Goal: Transaction & Acquisition: Purchase product/service

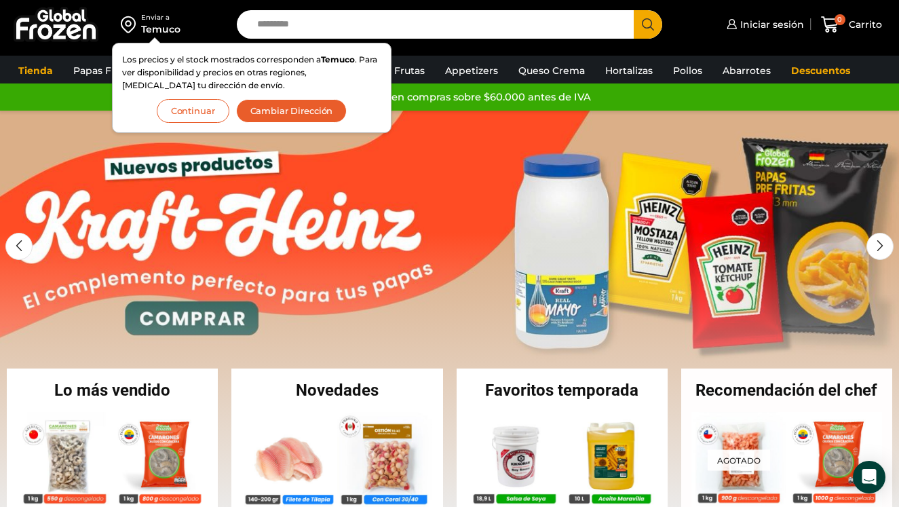
click at [200, 105] on button "Continuar" at bounding box center [193, 111] width 73 height 24
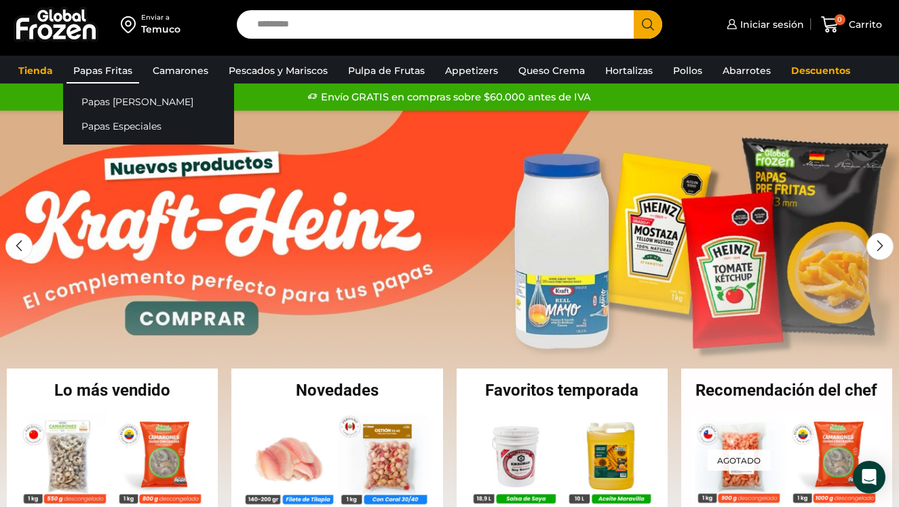
click at [111, 68] on link "Papas Fritas" at bounding box center [102, 71] width 73 height 26
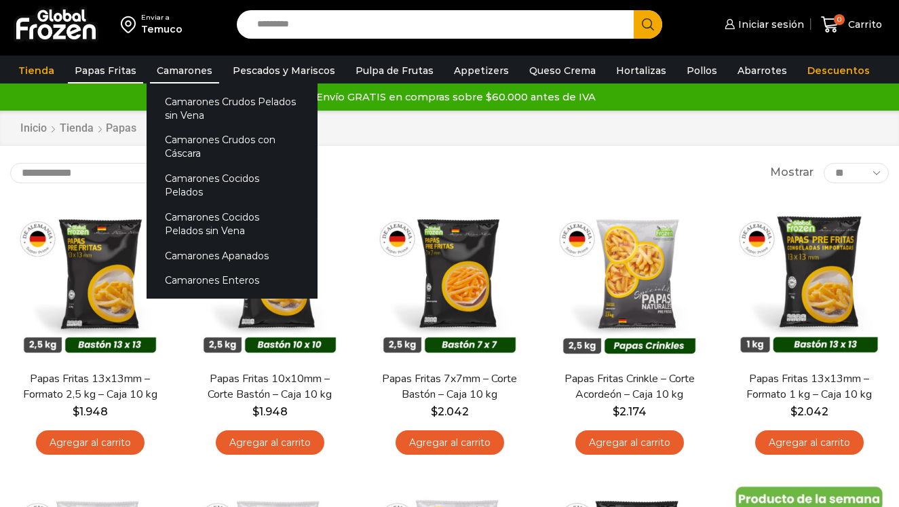
click at [189, 73] on link "Camarones" at bounding box center [184, 71] width 69 height 26
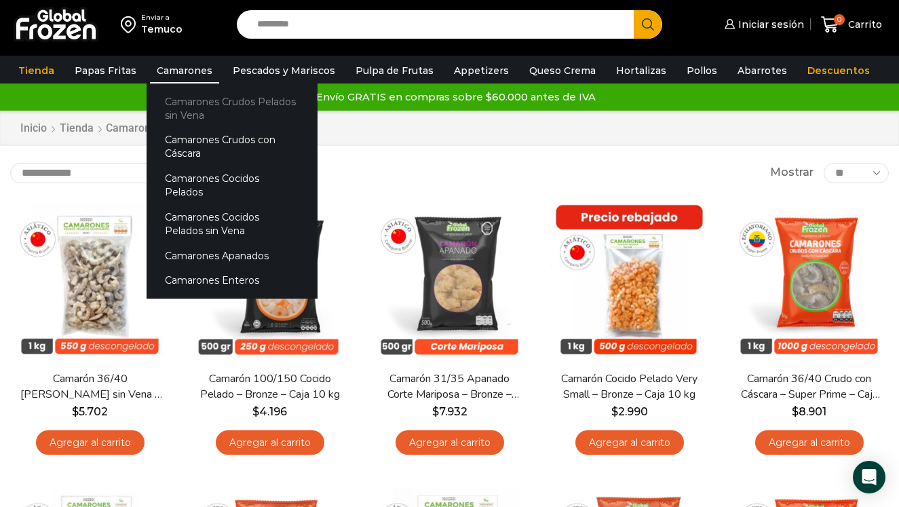
click at [191, 107] on link "Camarones Crudos Pelados sin Vena" at bounding box center [231, 108] width 171 height 39
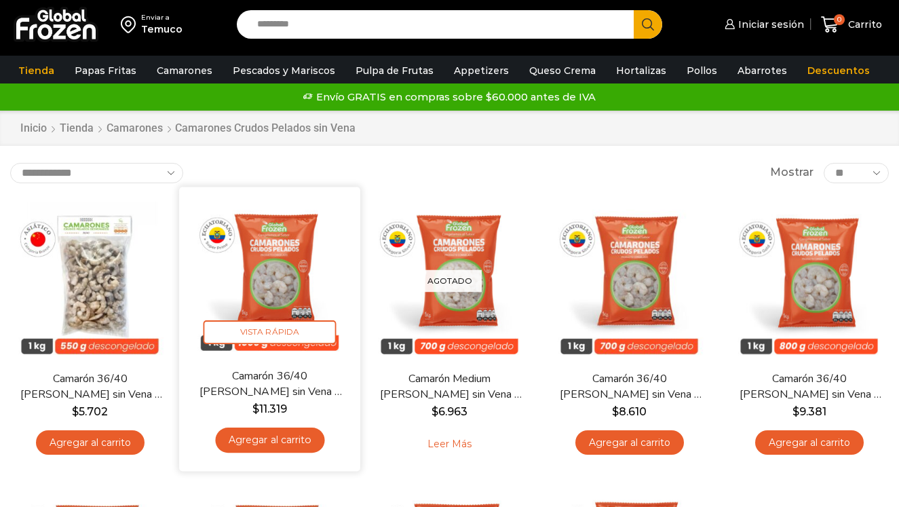
click at [261, 248] on img at bounding box center [269, 277] width 161 height 161
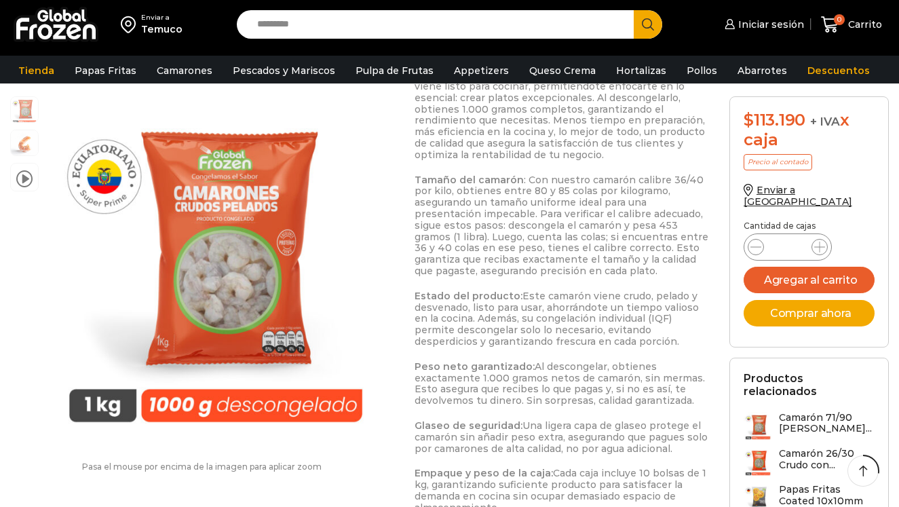
scroll to position [665, 0]
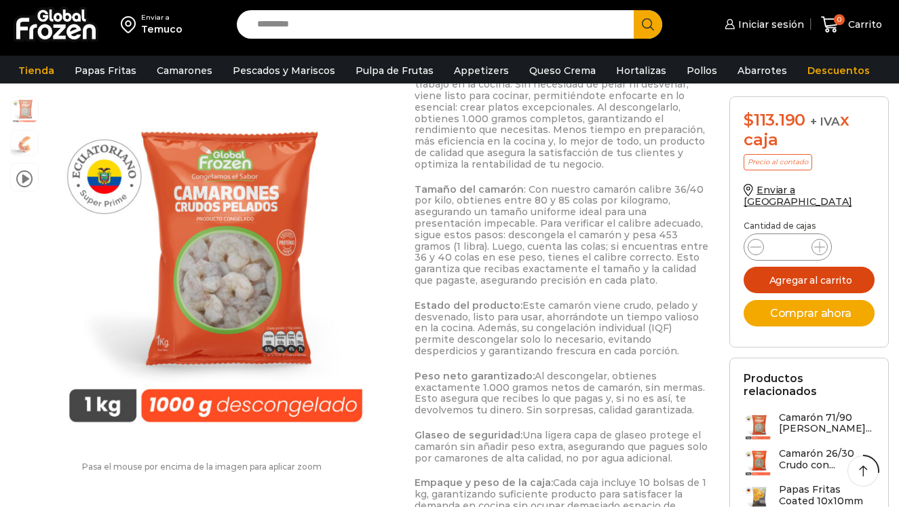
click at [772, 271] on button "Agregar al carrito" at bounding box center [808, 280] width 131 height 26
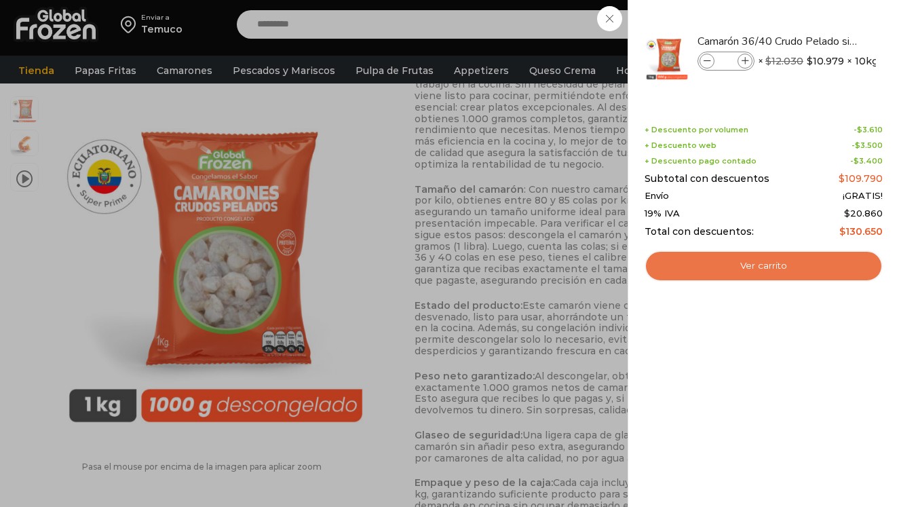
click at [765, 264] on link "Ver carrito" at bounding box center [763, 265] width 238 height 31
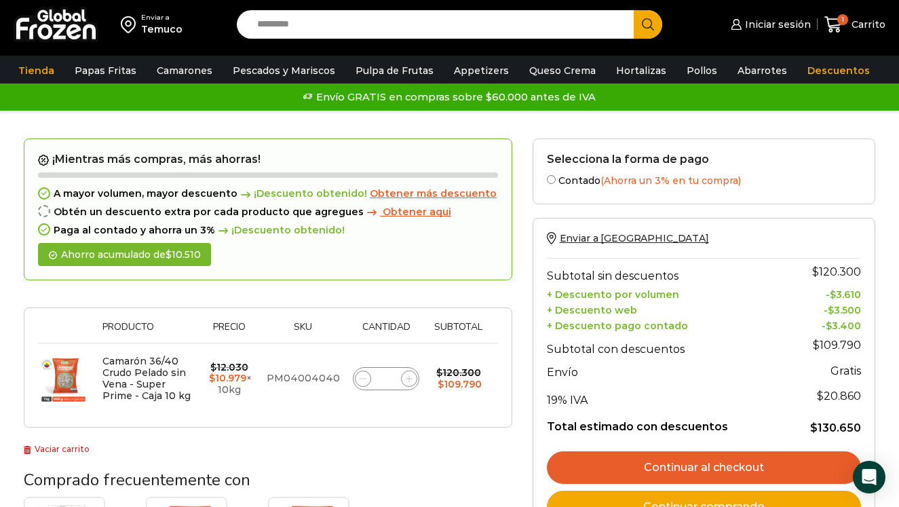
click at [403, 380] on span at bounding box center [409, 378] width 16 height 16
type input "*"
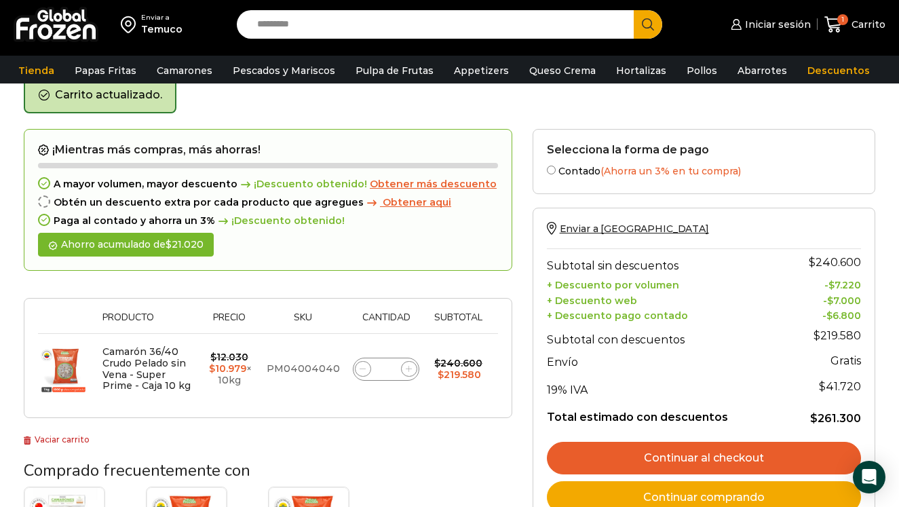
scroll to position [70, 0]
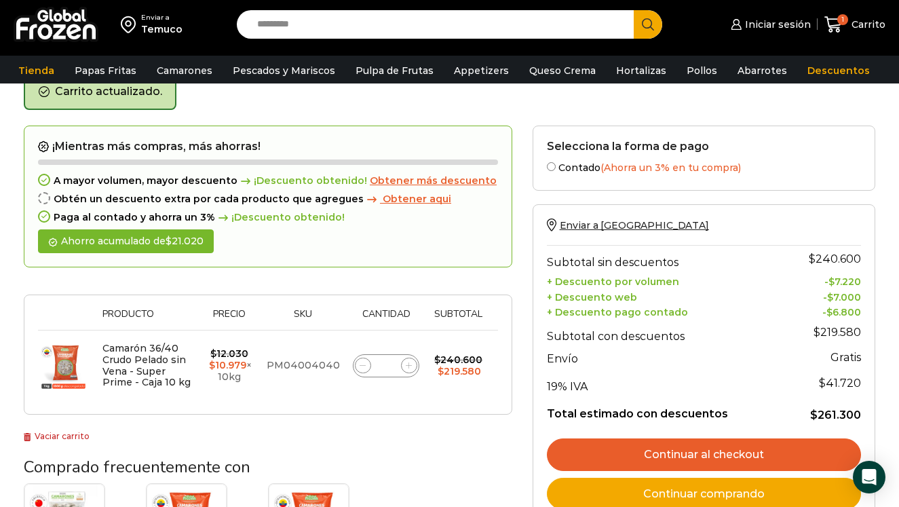
click at [360, 366] on icon at bounding box center [362, 365] width 6 height 6
type input "*"
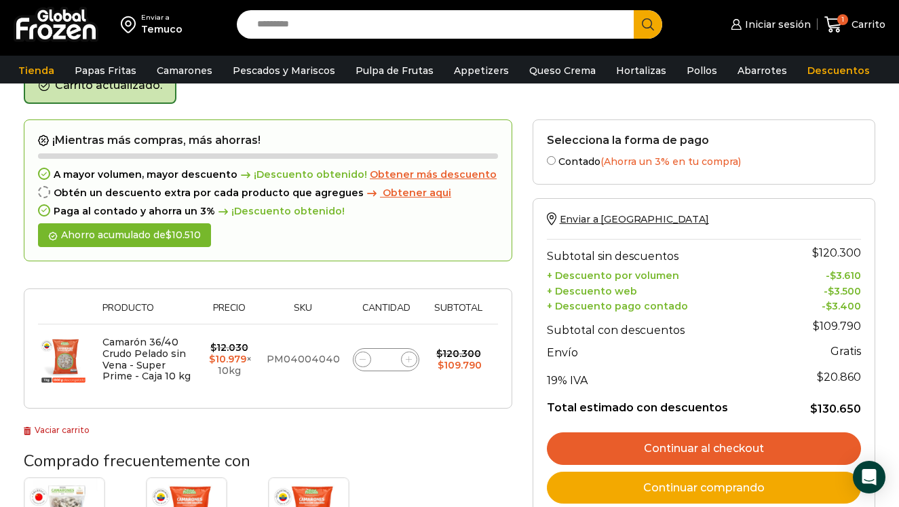
scroll to position [77, 0]
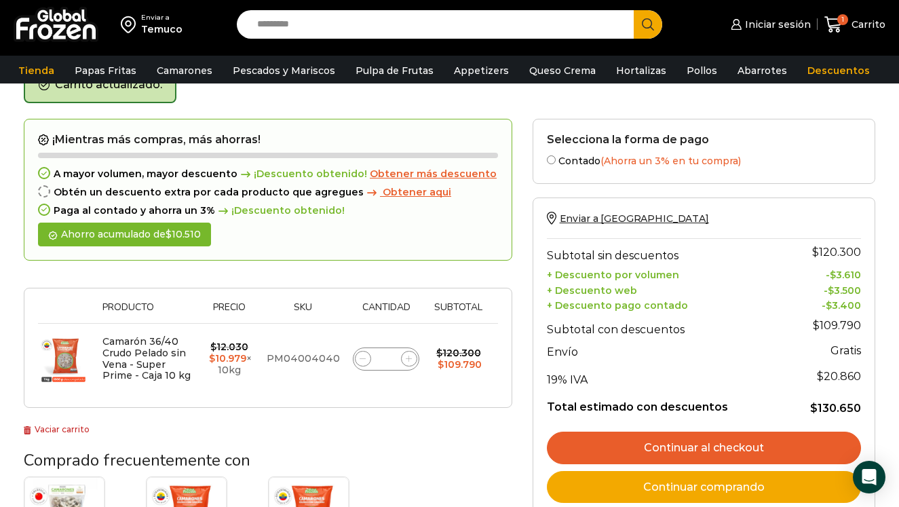
click at [339, 28] on input "Search input" at bounding box center [438, 24] width 377 height 28
type input "*******"
click at [633, 10] on button "Search" at bounding box center [647, 24] width 28 height 28
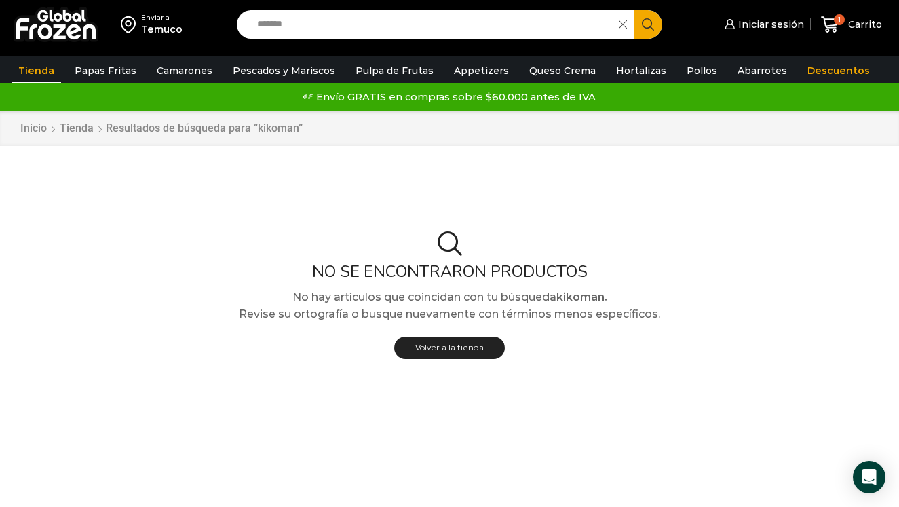
click at [75, 16] on img at bounding box center [56, 24] width 85 height 35
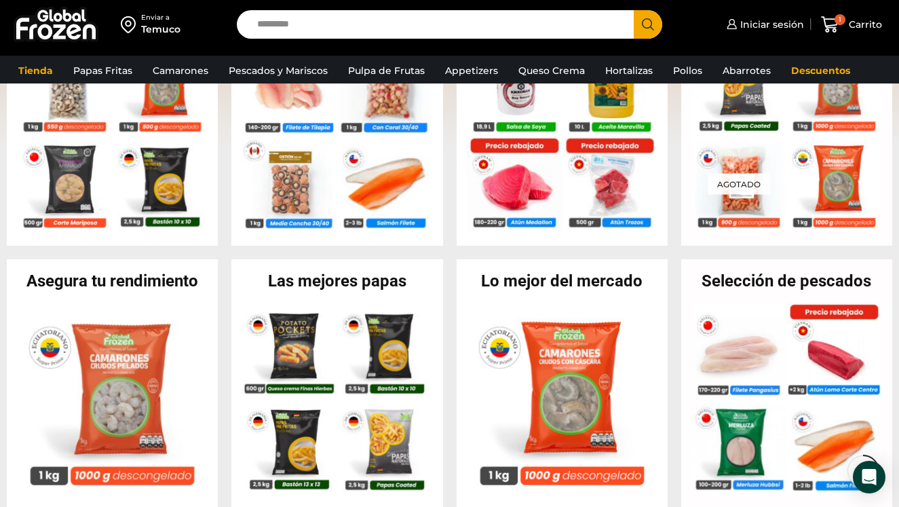
scroll to position [355, 0]
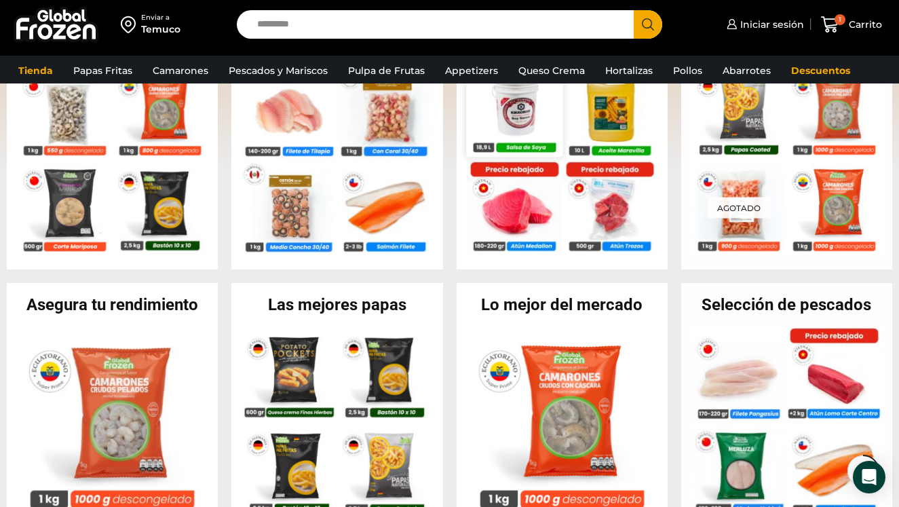
click at [510, 104] on img at bounding box center [514, 108] width 96 height 96
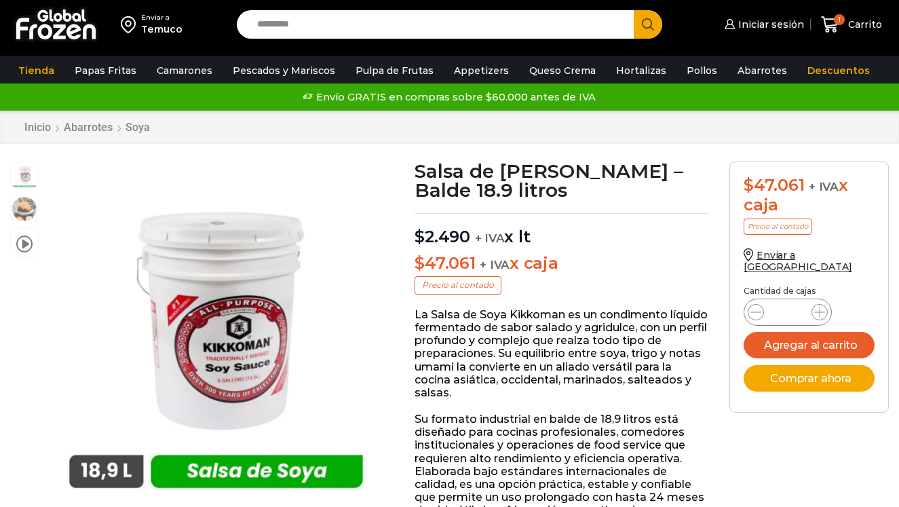
scroll to position [1, 0]
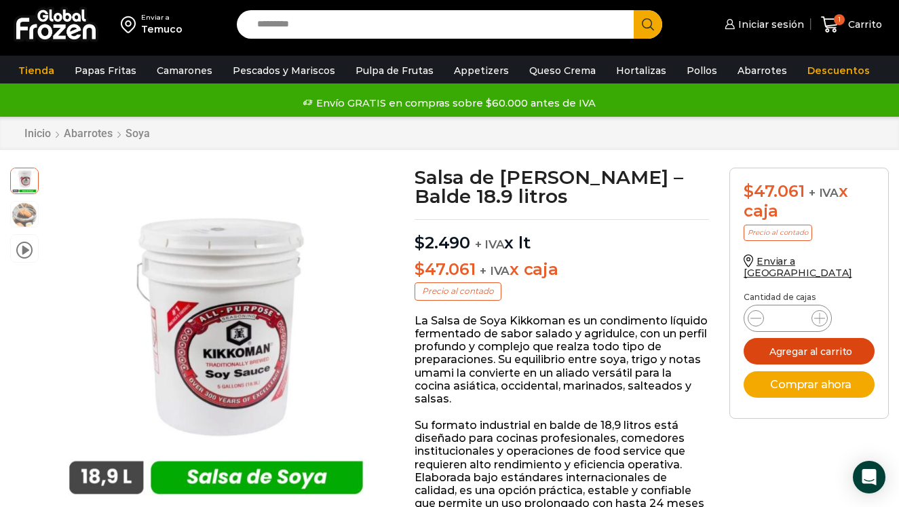
click at [764, 341] on button "Agregar al carrito" at bounding box center [808, 351] width 131 height 26
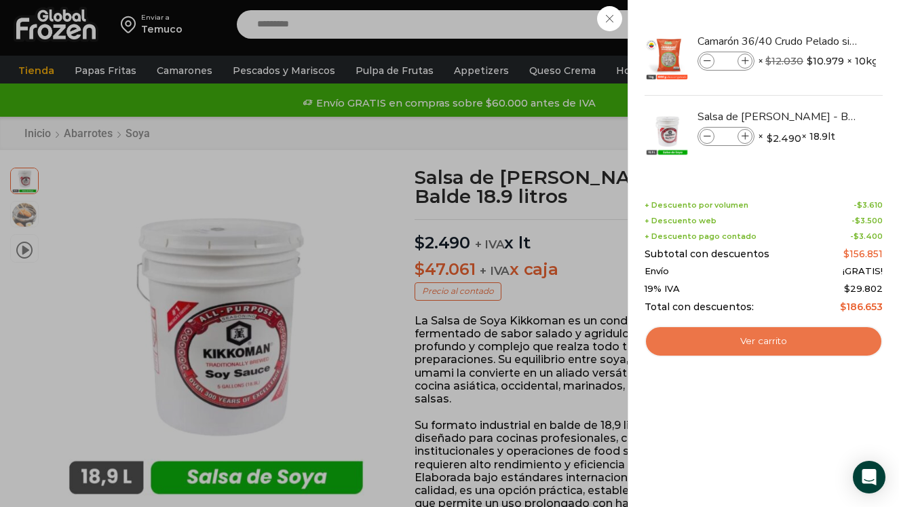
click at [773, 341] on link "Ver carrito" at bounding box center [763, 341] width 238 height 31
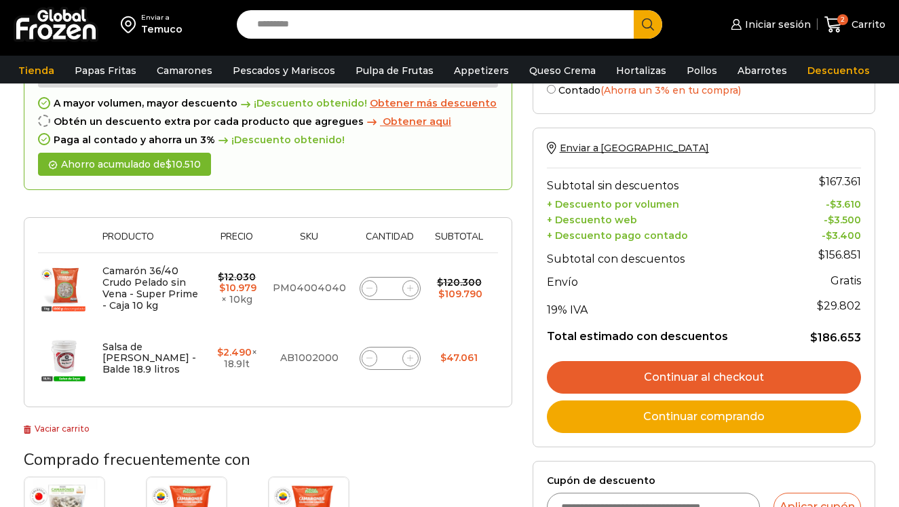
scroll to position [104, 0]
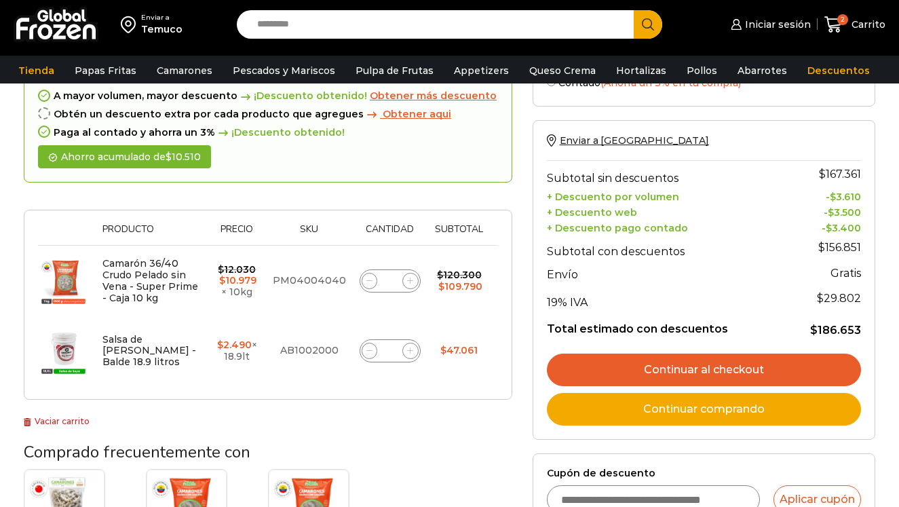
click at [721, 366] on link "Continuar al checkout" at bounding box center [704, 369] width 314 height 33
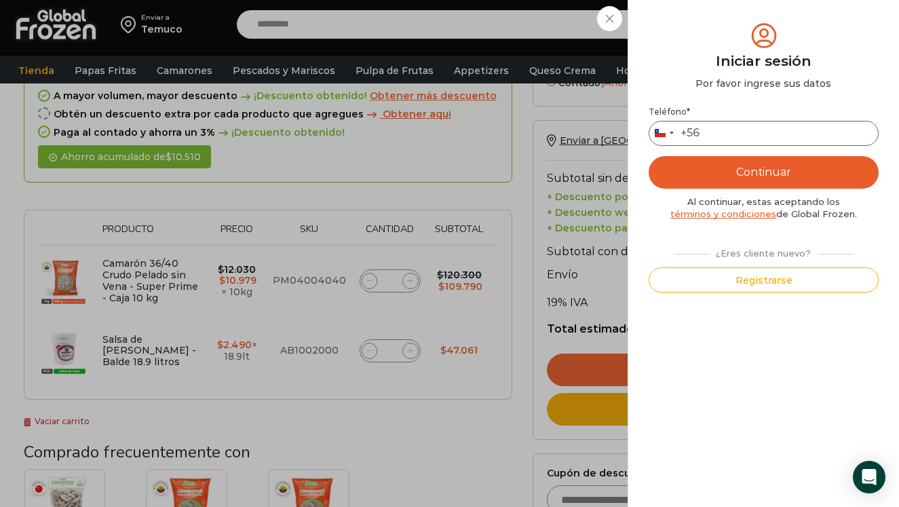
click at [757, 138] on input "Teléfono *" at bounding box center [763, 133] width 230 height 25
type input "*********"
click at [766, 172] on button "Continuar" at bounding box center [763, 172] width 230 height 33
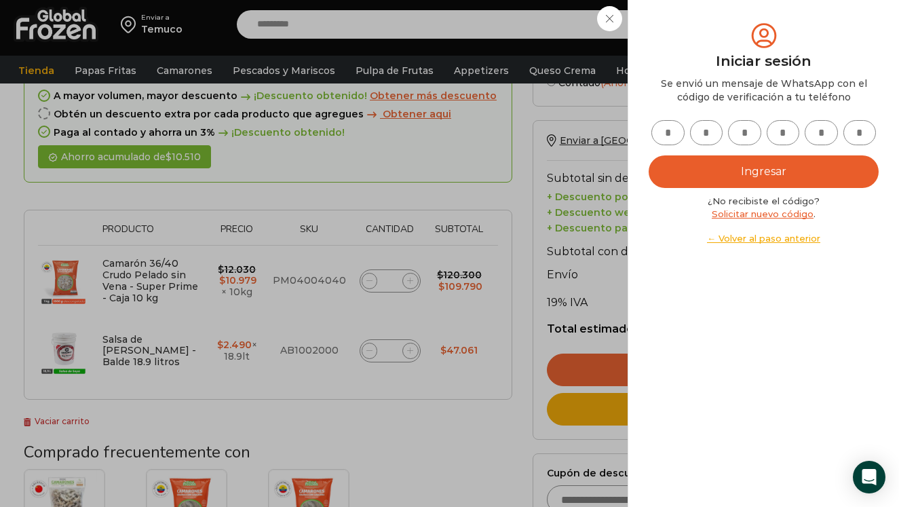
click at [667, 134] on input "text" at bounding box center [667, 132] width 33 height 25
type input "*"
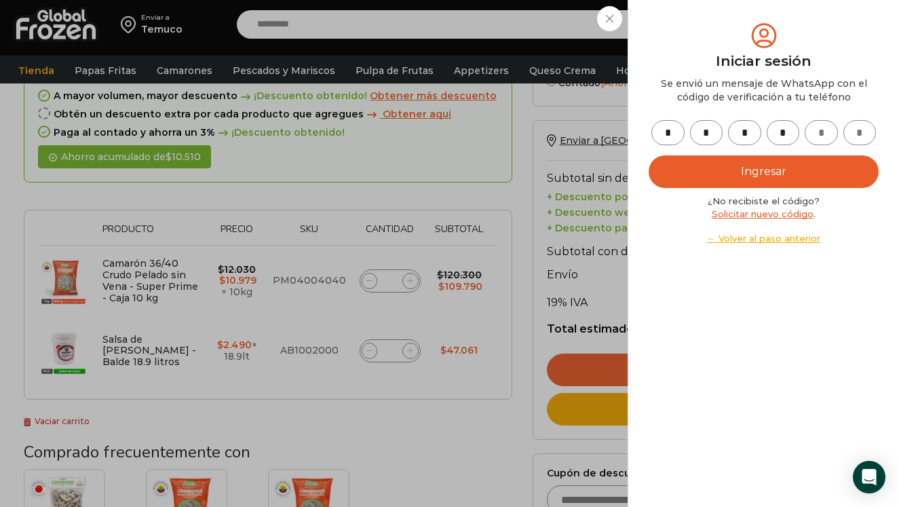
type input "*"
click at [701, 174] on button "Ingresar" at bounding box center [763, 171] width 230 height 33
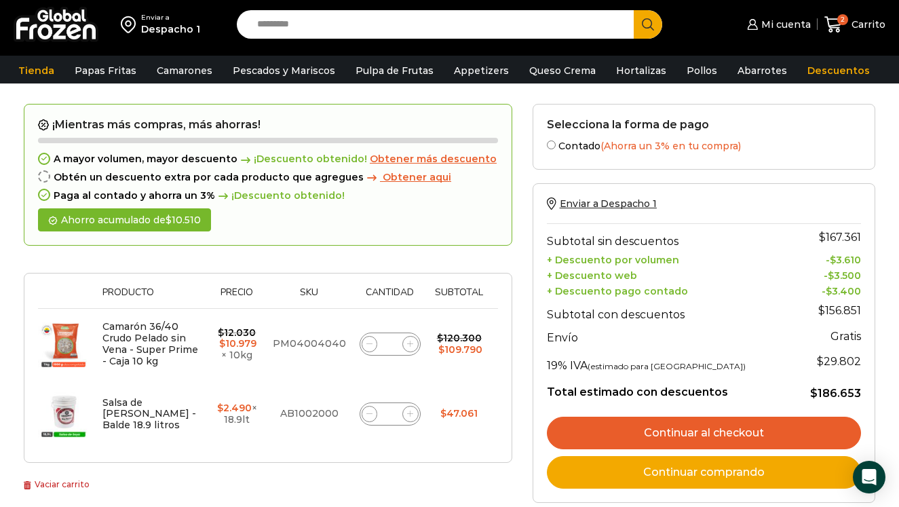
scroll to position [47, 0]
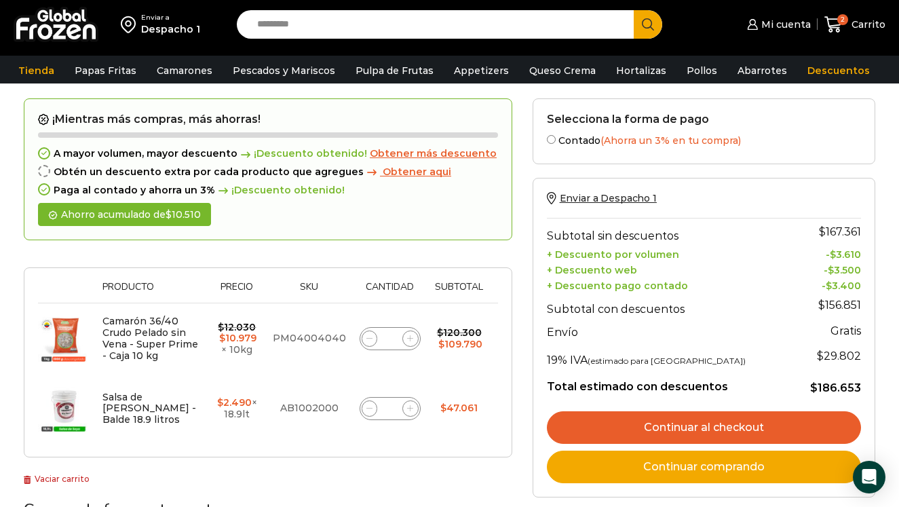
click at [589, 428] on link "Continuar al checkout" at bounding box center [704, 427] width 314 height 33
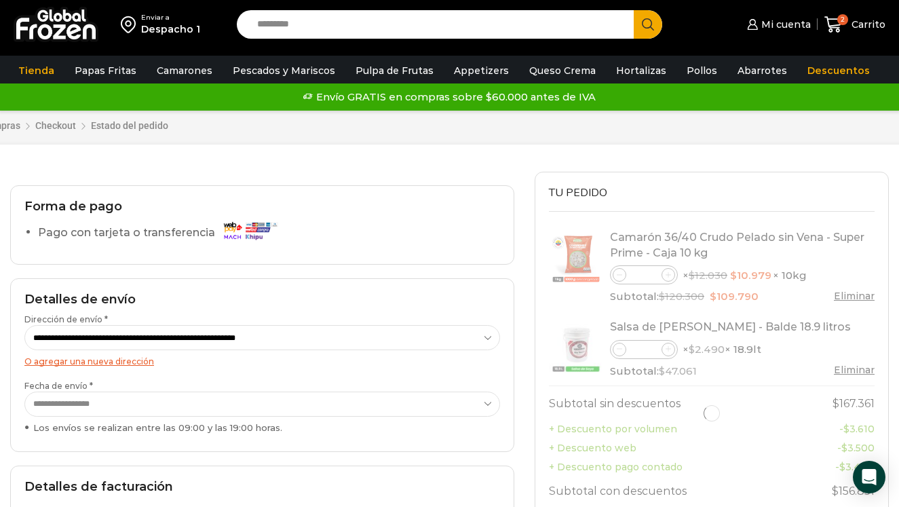
select select "*"
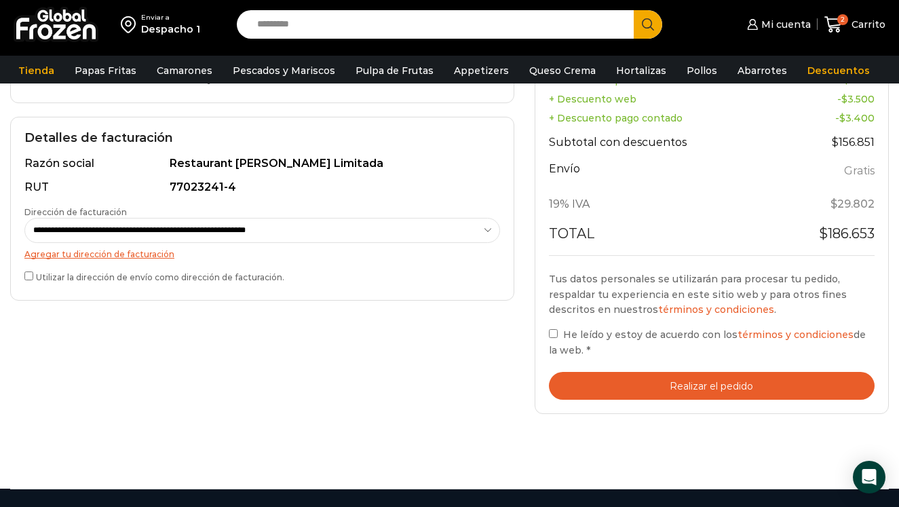
scroll to position [410, 0]
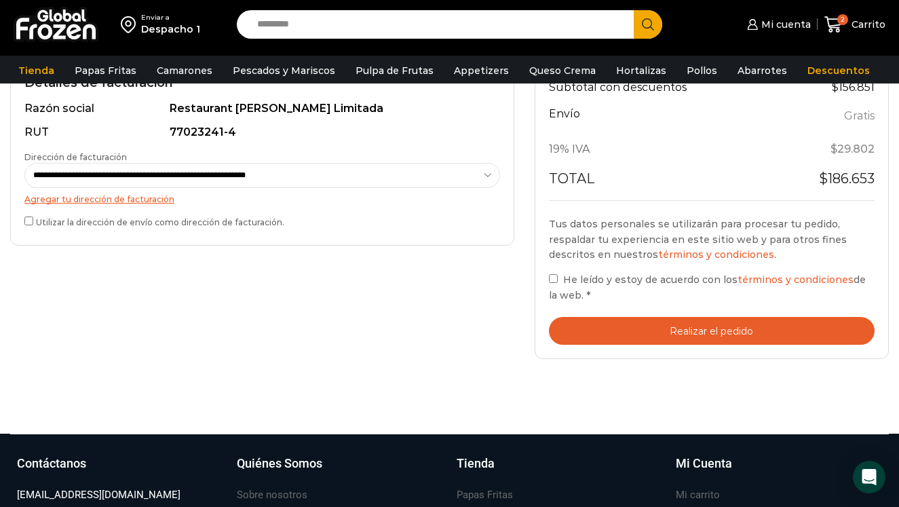
click at [587, 339] on button "Realizar el pedido" at bounding box center [712, 331] width 326 height 28
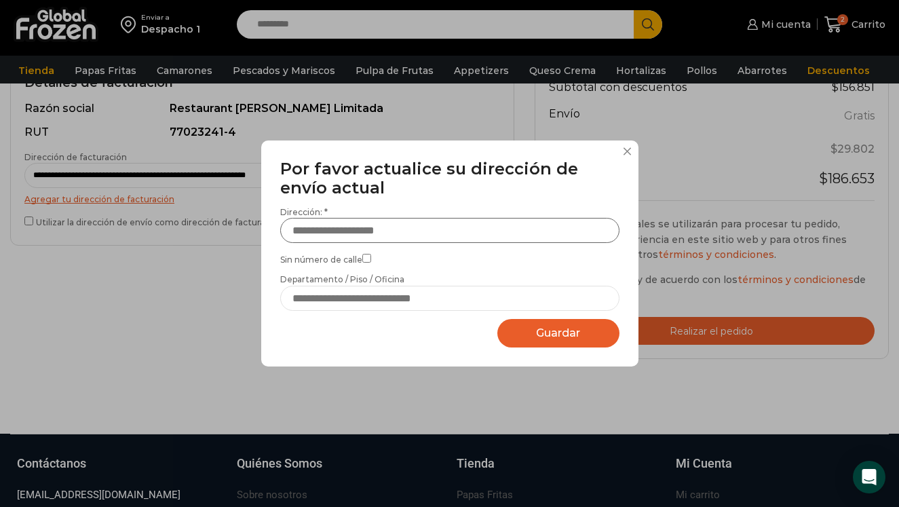
click at [516, 239] on input "Dirección: *" at bounding box center [449, 230] width 339 height 25
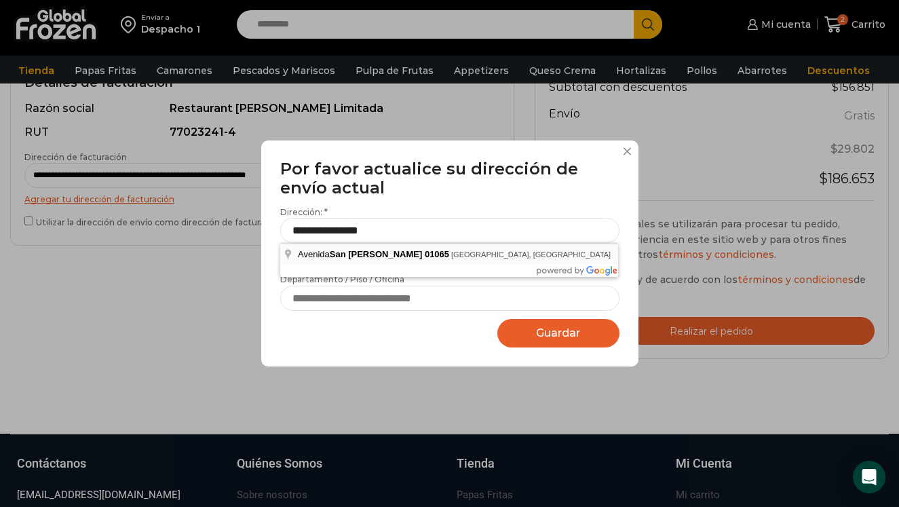
type input "**********"
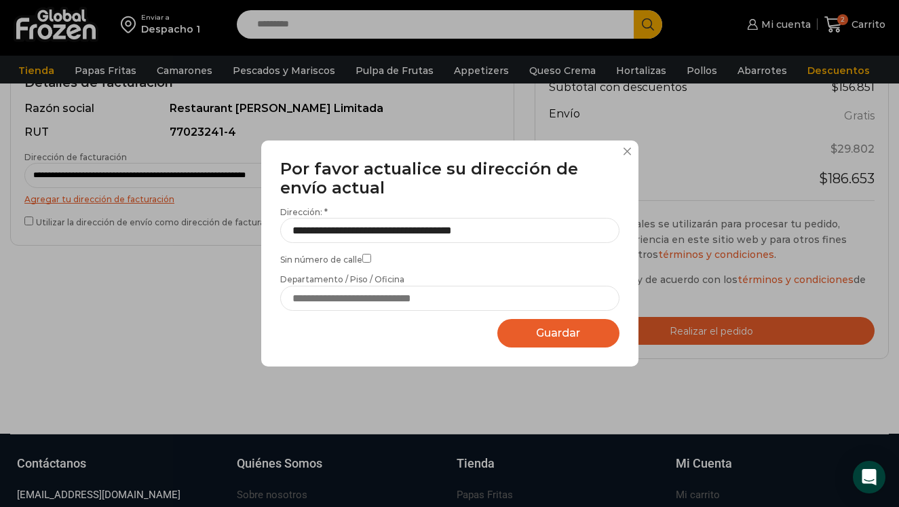
click at [517, 328] on button "Guardar Guardando..." at bounding box center [558, 333] width 122 height 29
select select "*******"
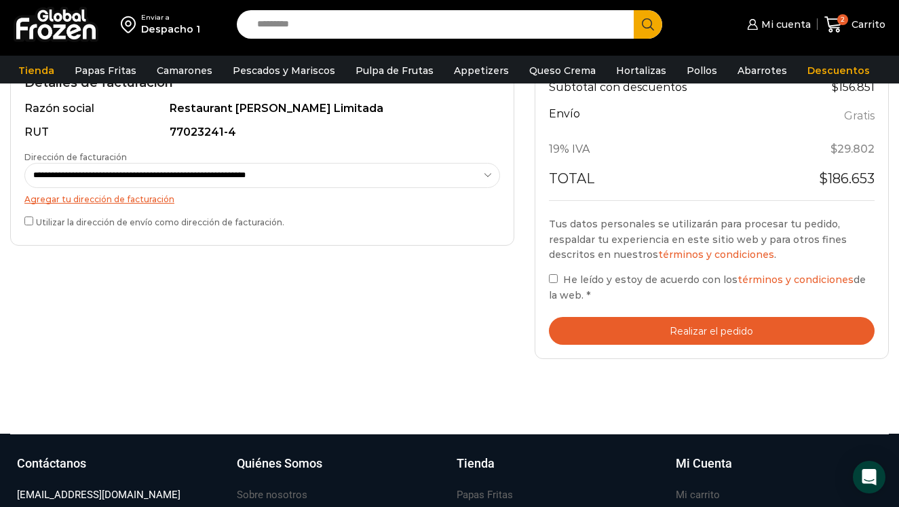
click at [578, 334] on button "Realizar el pedido" at bounding box center [712, 331] width 326 height 28
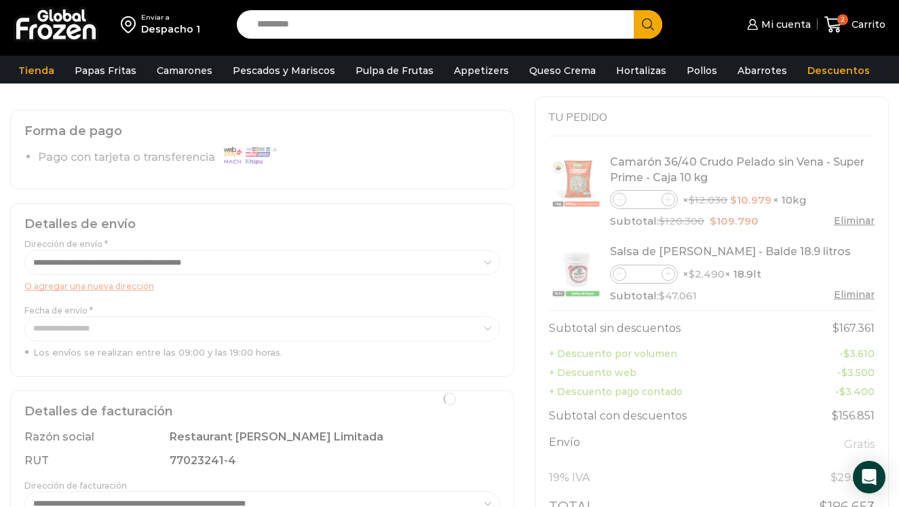
scroll to position [81, 0]
click at [855, 24] on span "Carrito" at bounding box center [866, 25] width 37 height 14
click at [75, 27] on img at bounding box center [56, 24] width 85 height 35
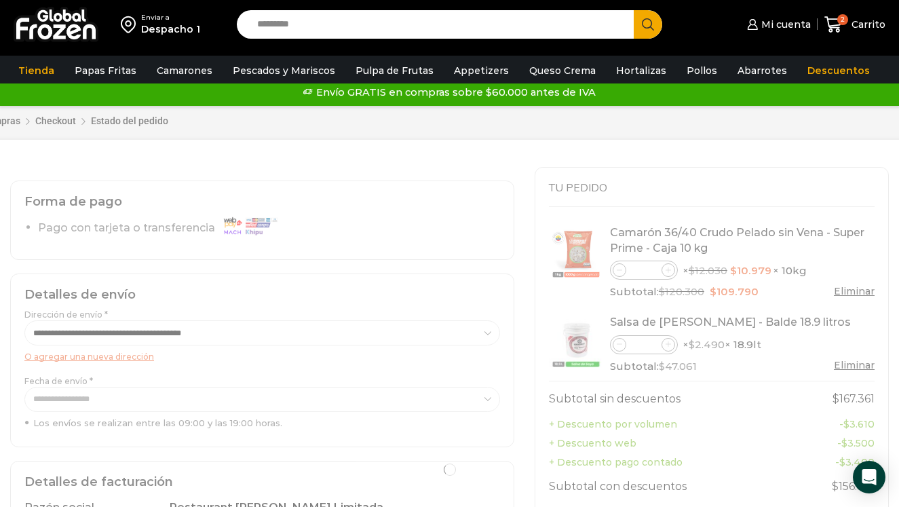
scroll to position [14, 0]
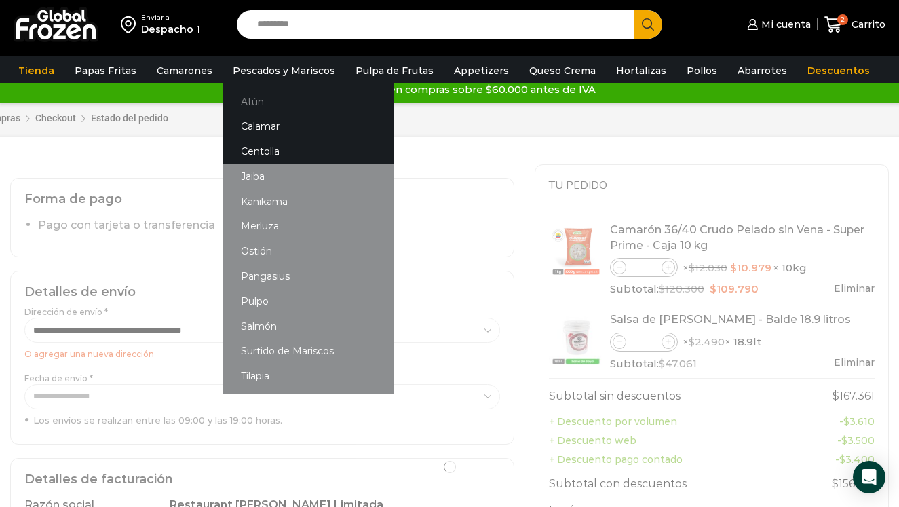
click at [281, 100] on link "Atún" at bounding box center [307, 101] width 171 height 25
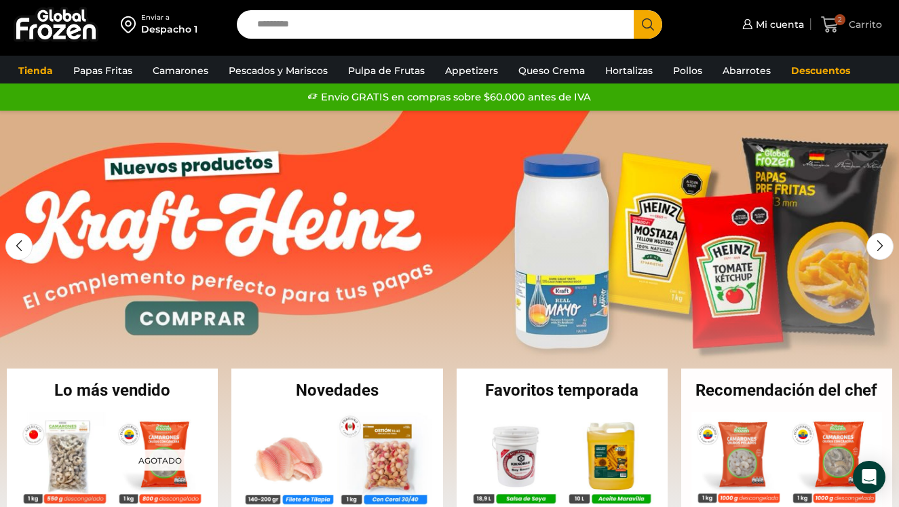
click at [843, 18] on span "2" at bounding box center [839, 19] width 11 height 11
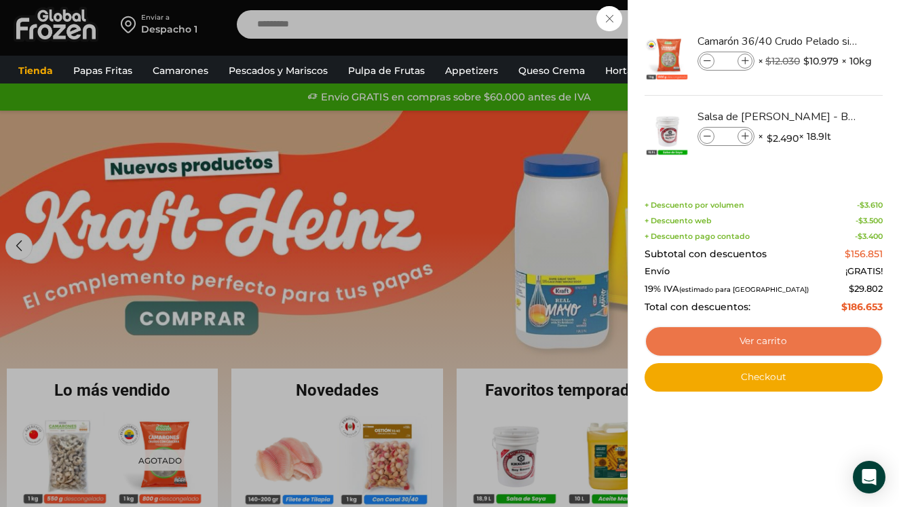
click at [733, 340] on link "Ver carrito" at bounding box center [763, 341] width 238 height 31
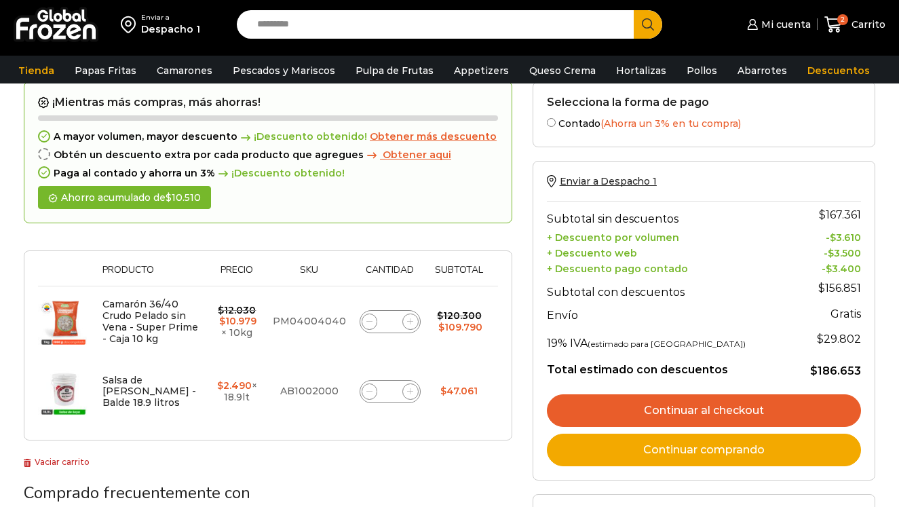
scroll to position [70, 0]
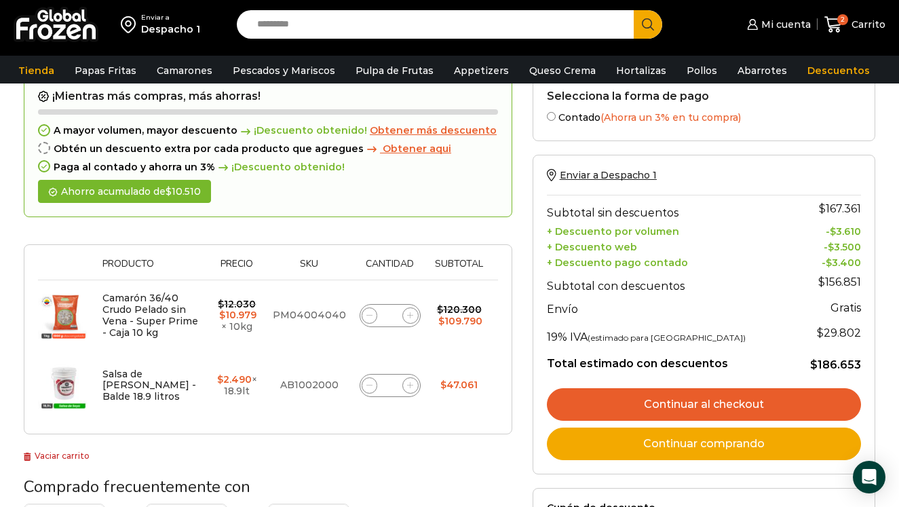
click at [632, 410] on link "Continuar al checkout" at bounding box center [704, 404] width 314 height 33
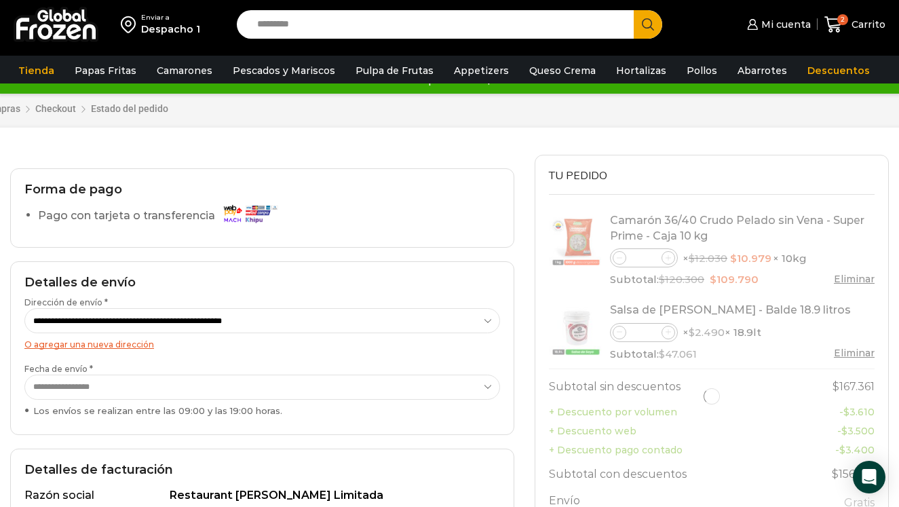
select select "*"
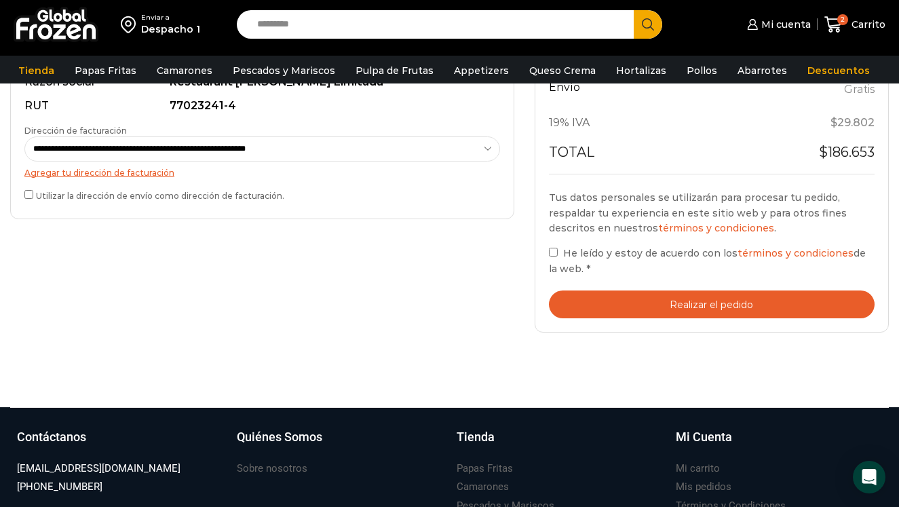
scroll to position [382, 0]
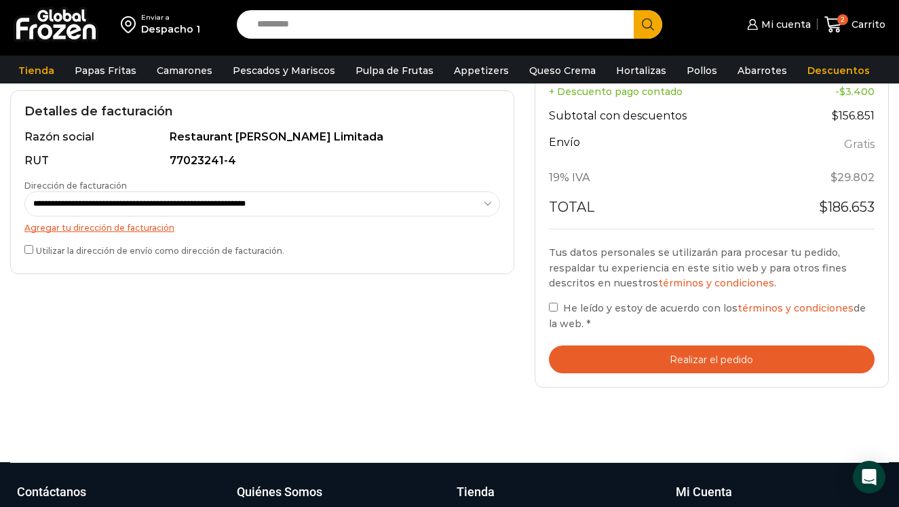
click at [585, 354] on button "Realizar el pedido" at bounding box center [712, 359] width 326 height 28
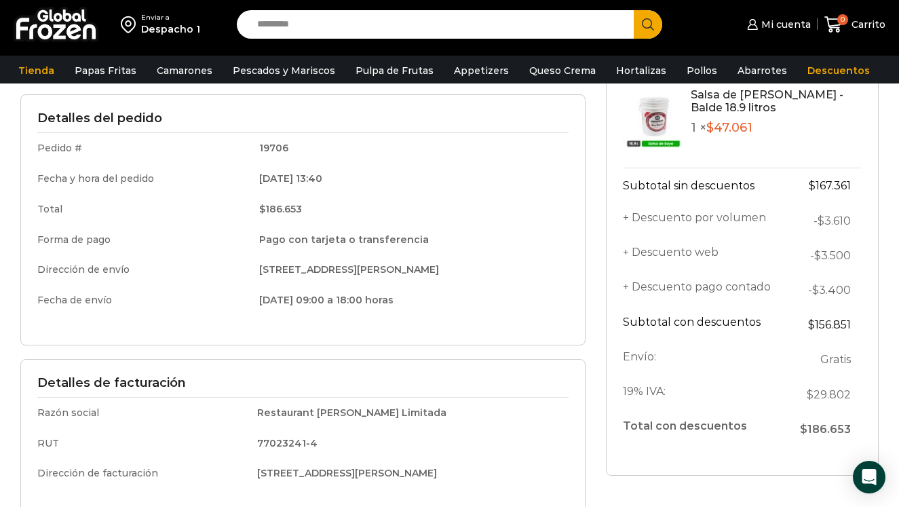
scroll to position [106, 0]
